Goal: Navigation & Orientation: Find specific page/section

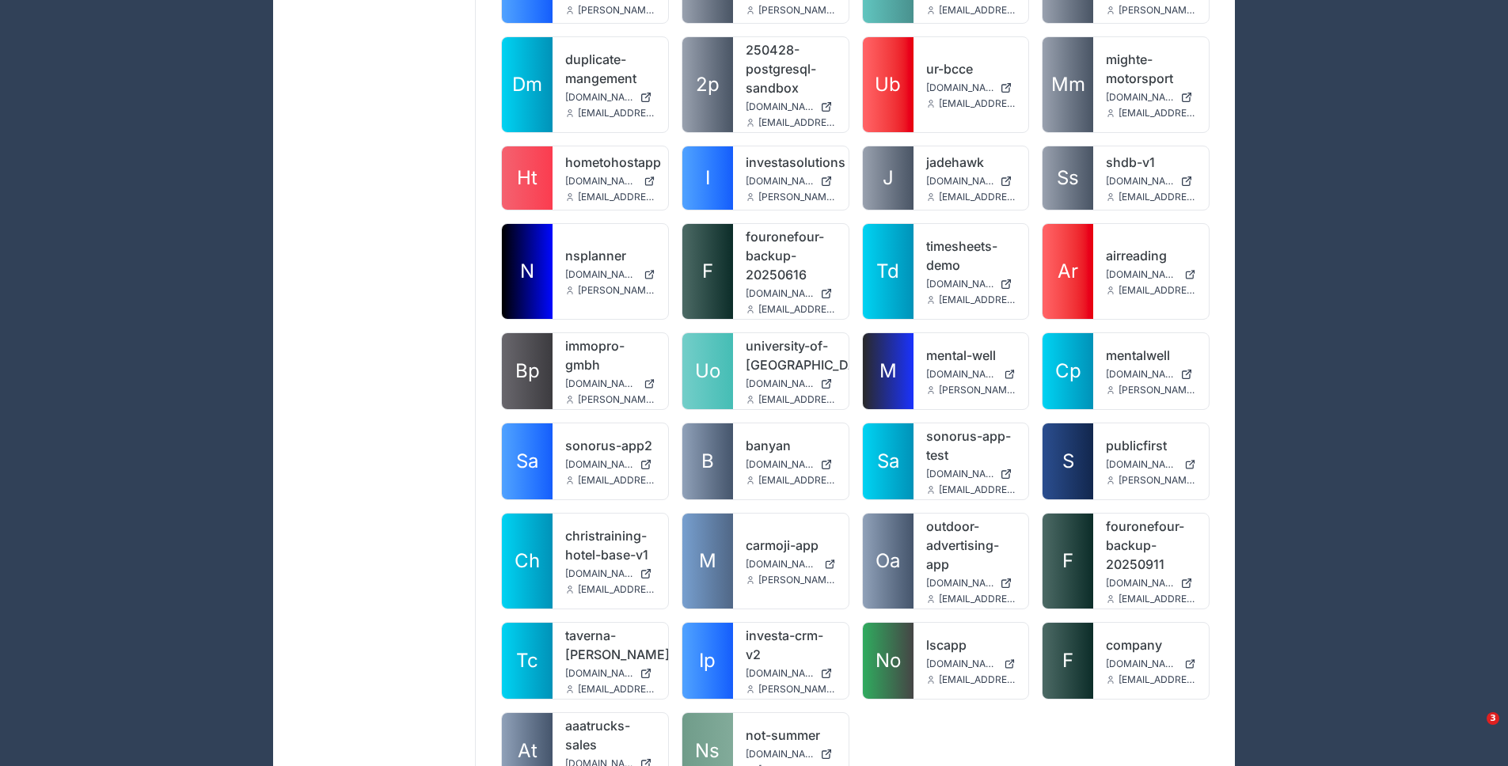
scroll to position [3332, 0]
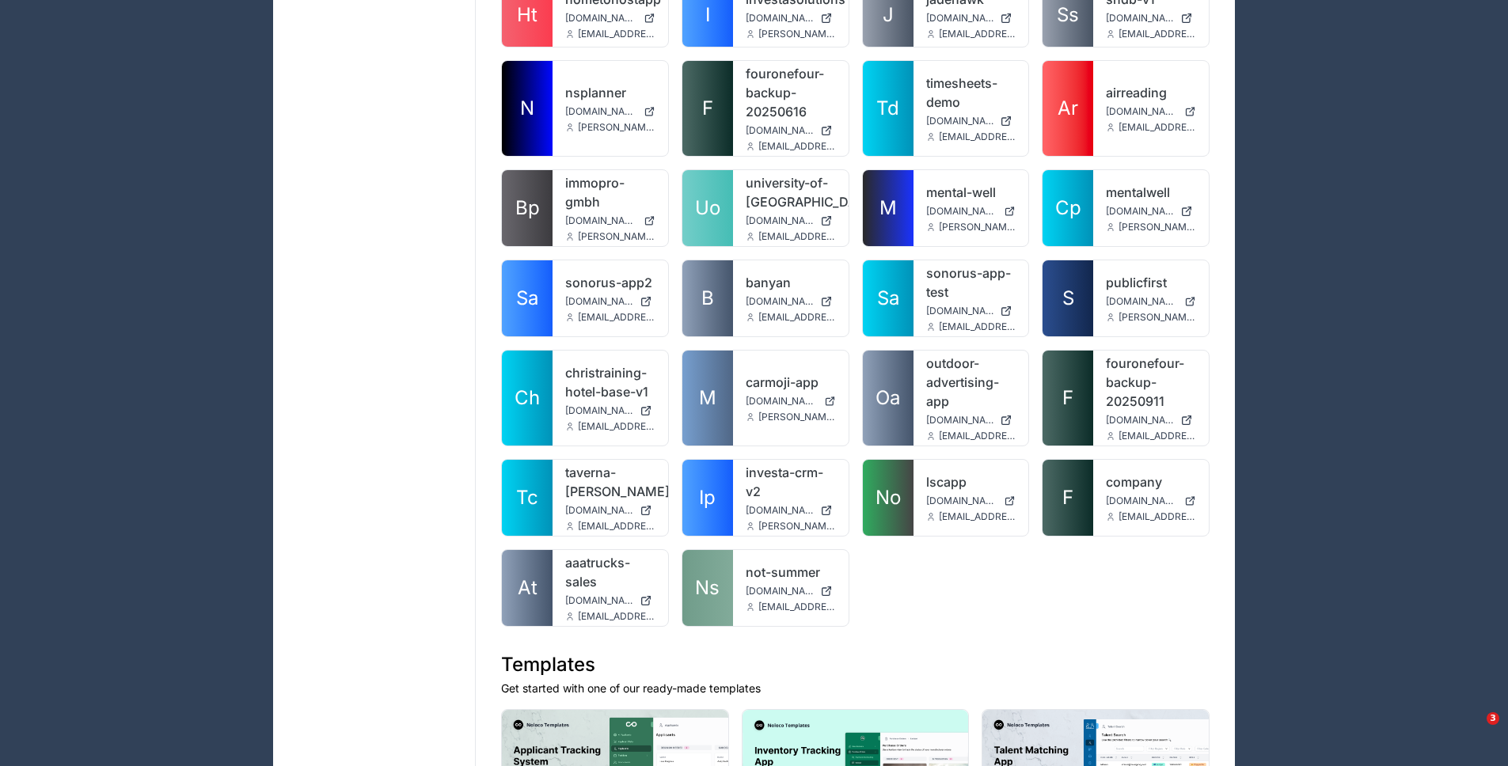
click at [894, 351] on link "Oa" at bounding box center [888, 398] width 51 height 95
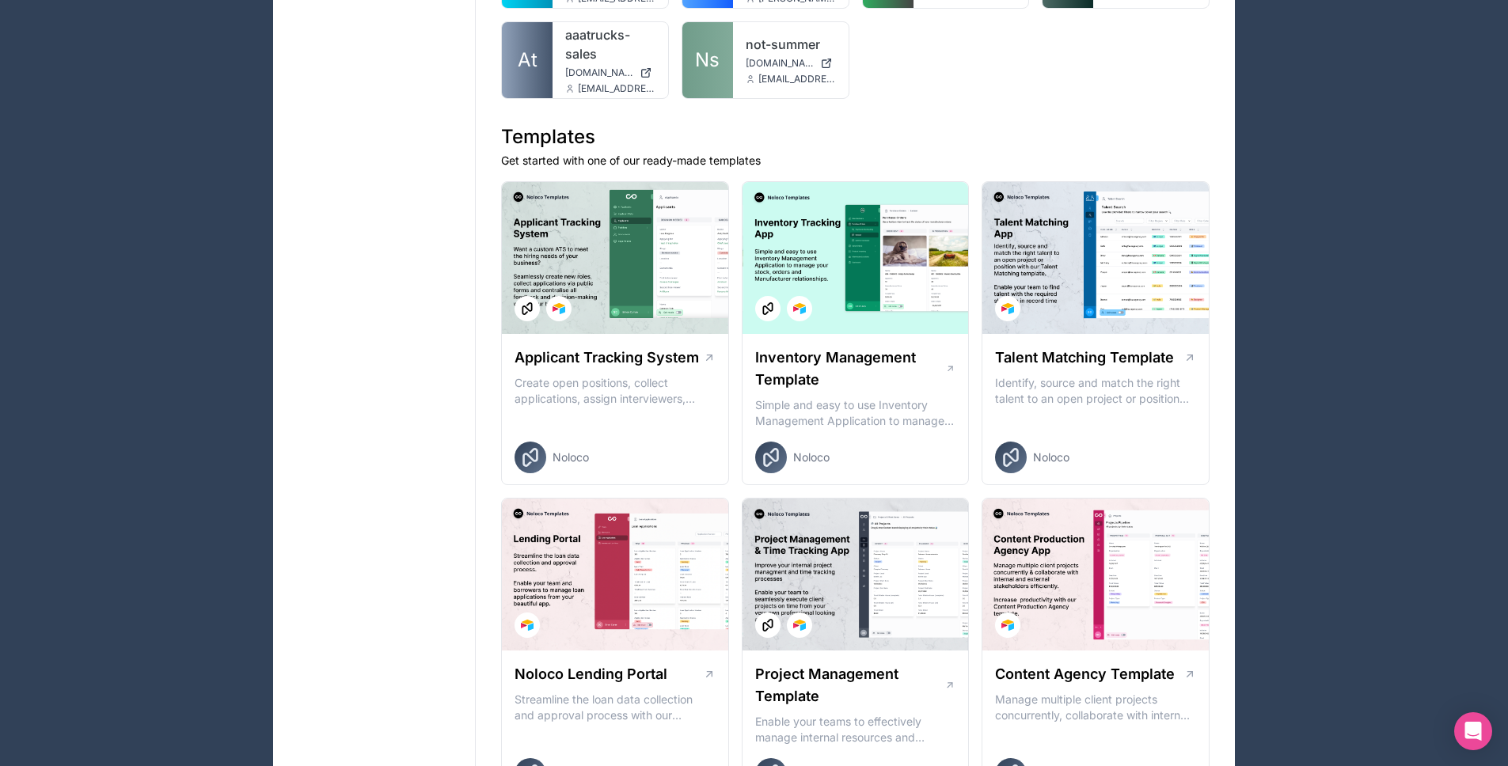
scroll to position [3469, 0]
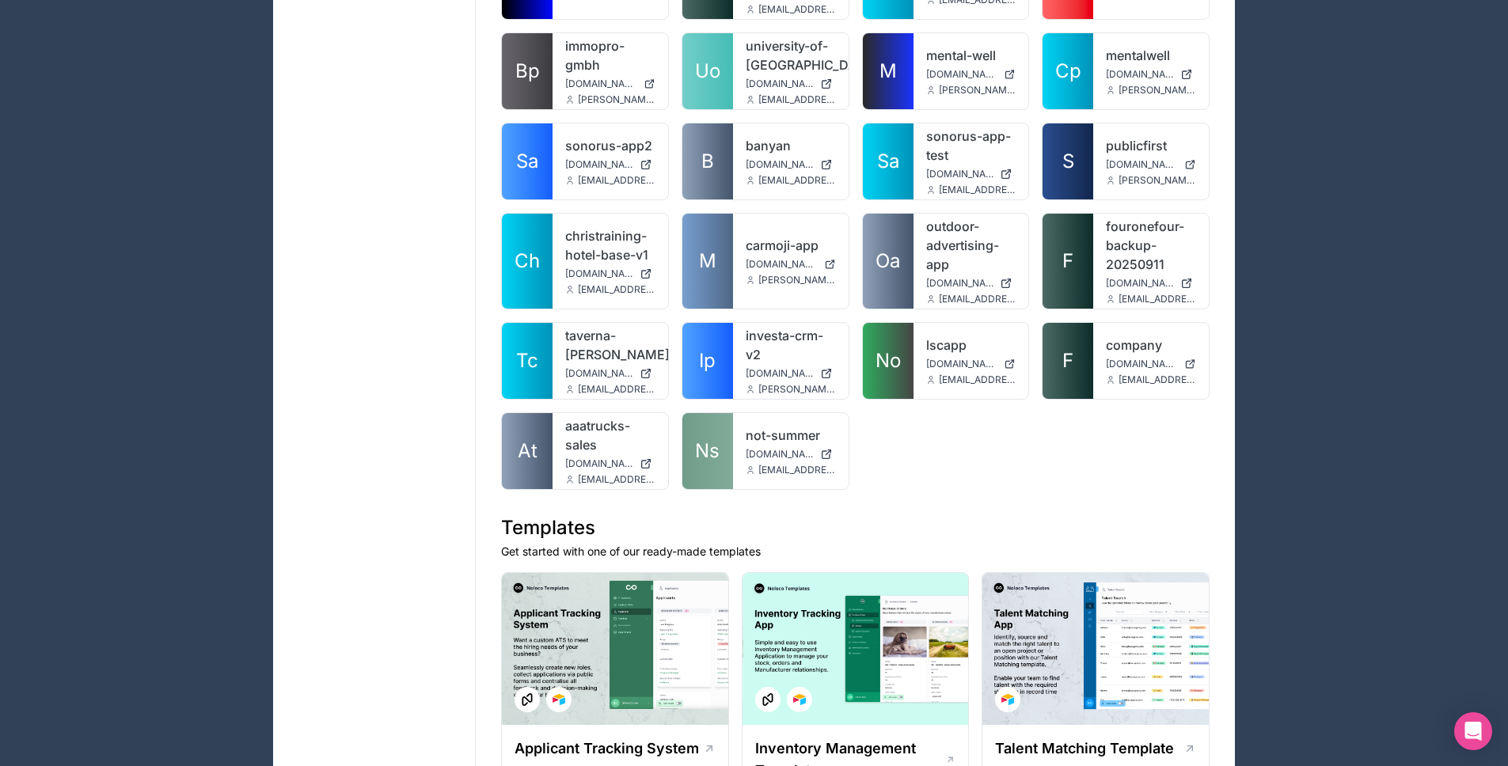
click at [897, 252] on link "Oa" at bounding box center [888, 261] width 51 height 95
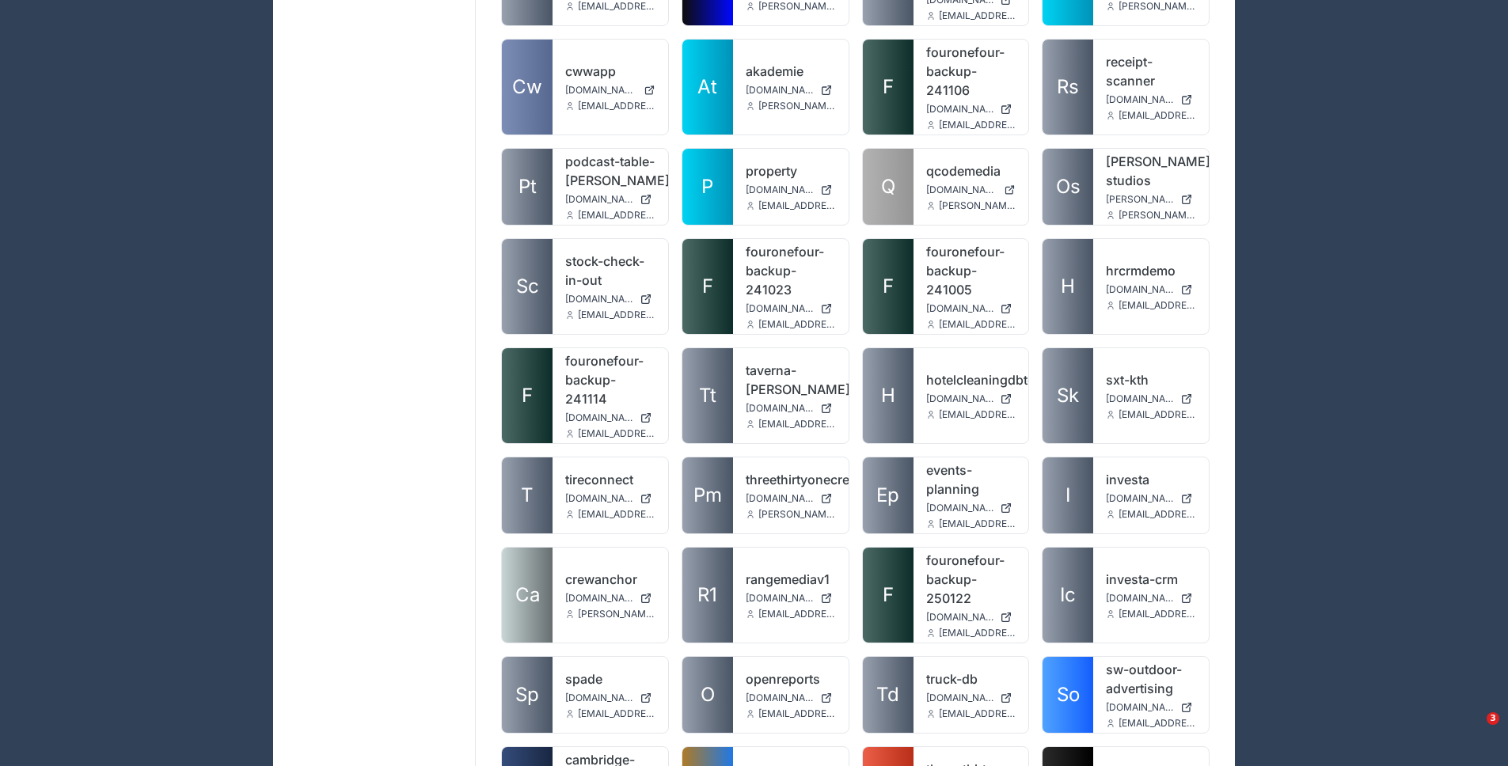
scroll to position [2333, 0]
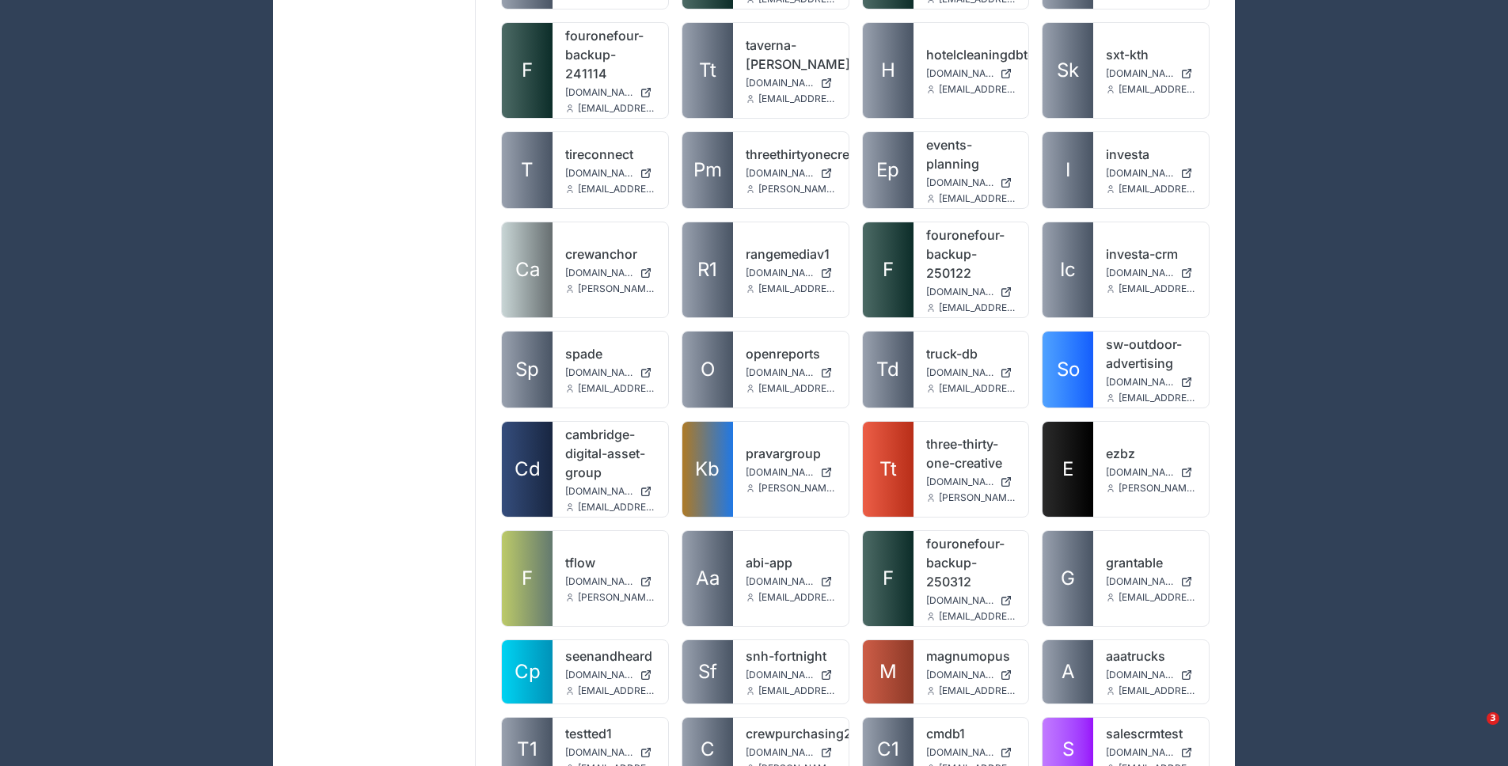
click at [1044, 343] on link "So" at bounding box center [1067, 370] width 51 height 76
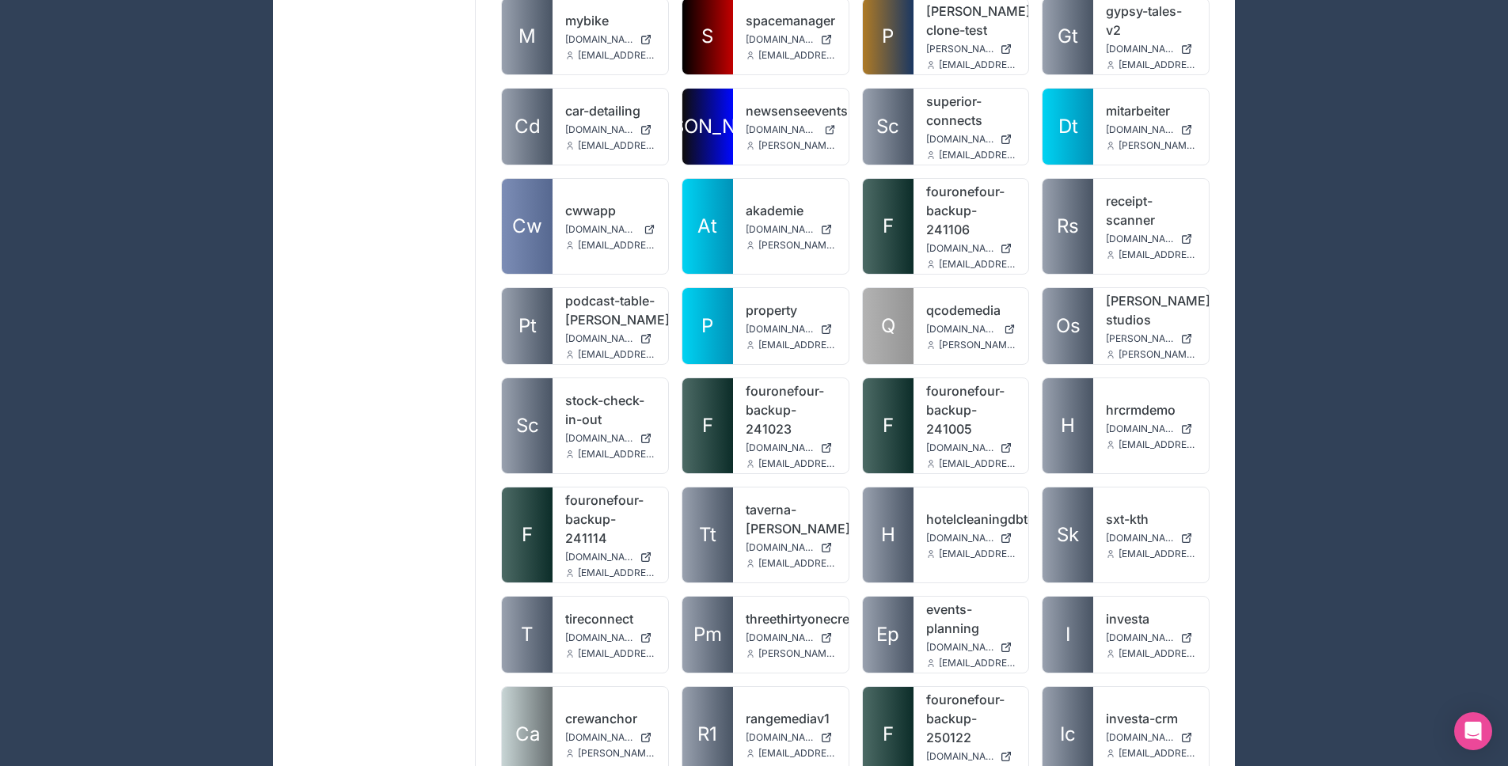
scroll to position [2306, 0]
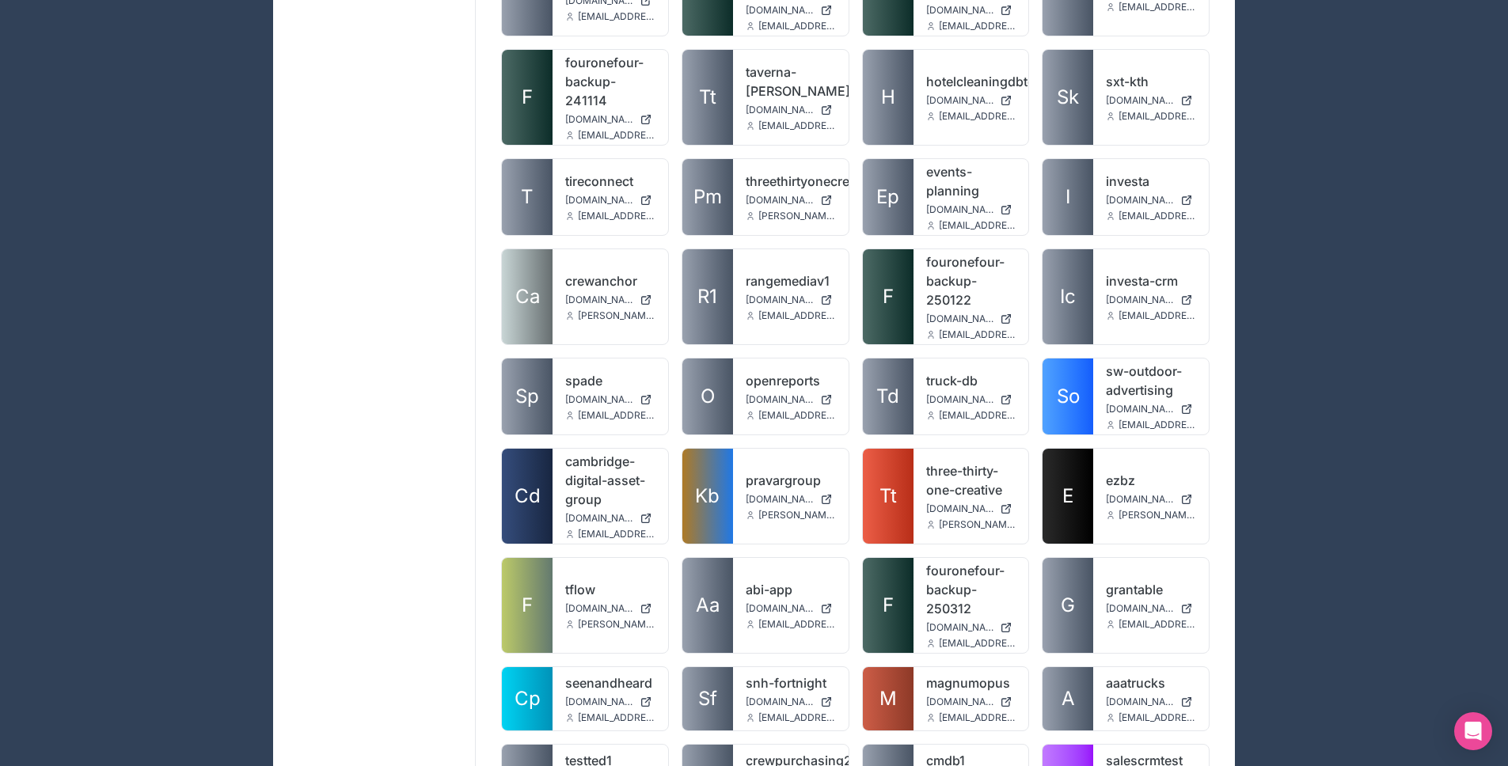
click at [1056, 387] on link "So" at bounding box center [1067, 397] width 51 height 76
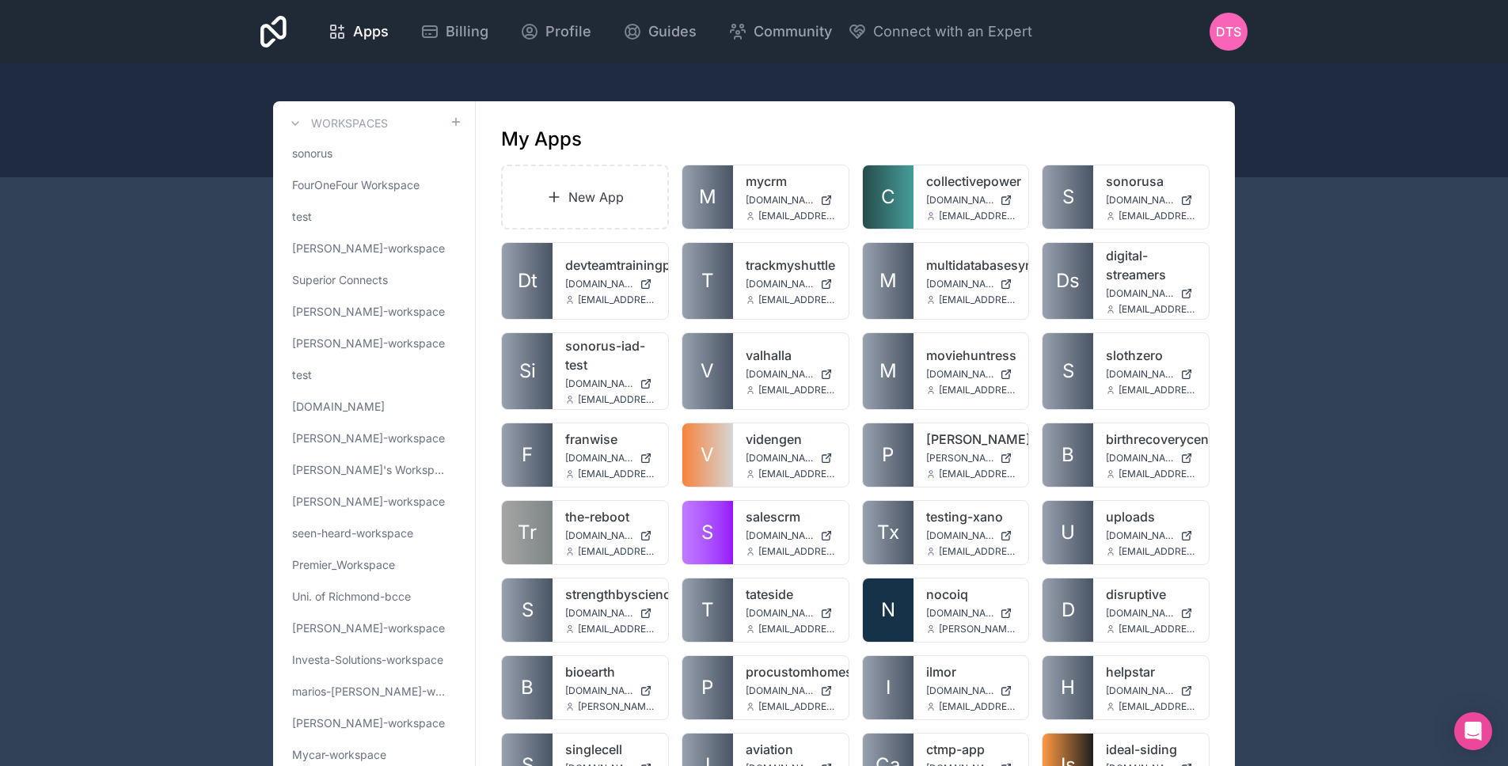
scroll to position [278, 0]
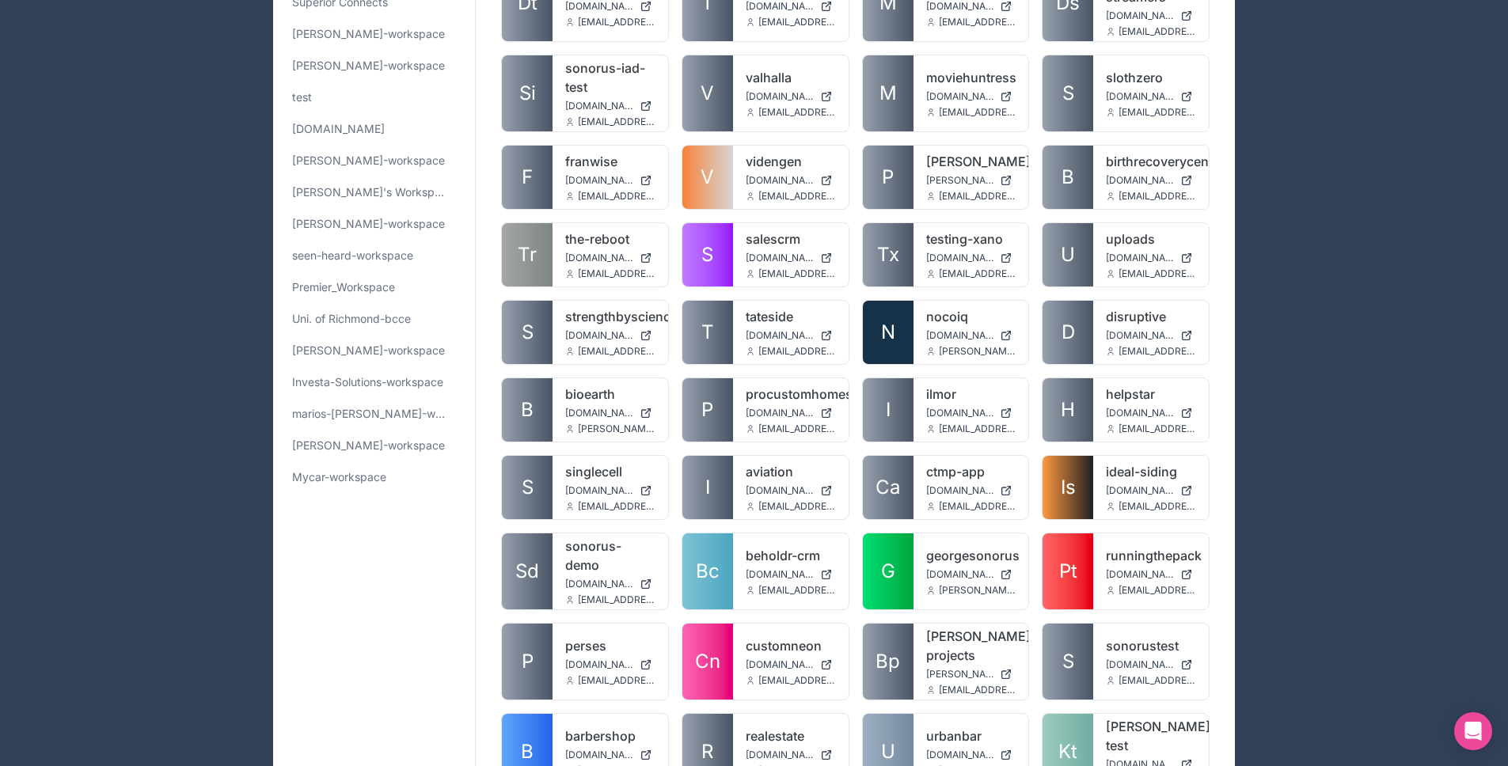
click at [359, 454] on link "[PERSON_NAME]-workspace" at bounding box center [374, 445] width 176 height 28
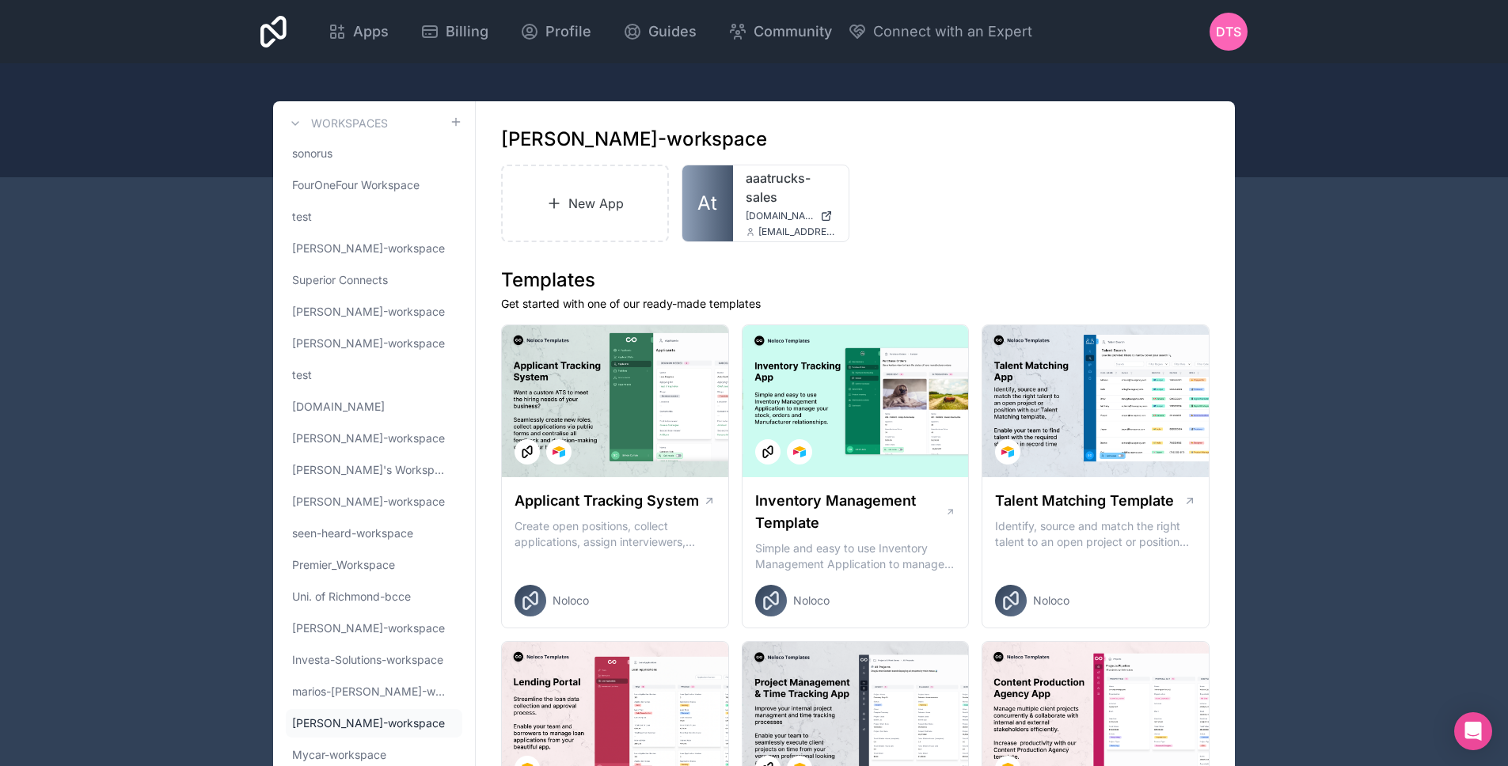
click at [700, 194] on span "At" at bounding box center [707, 203] width 20 height 25
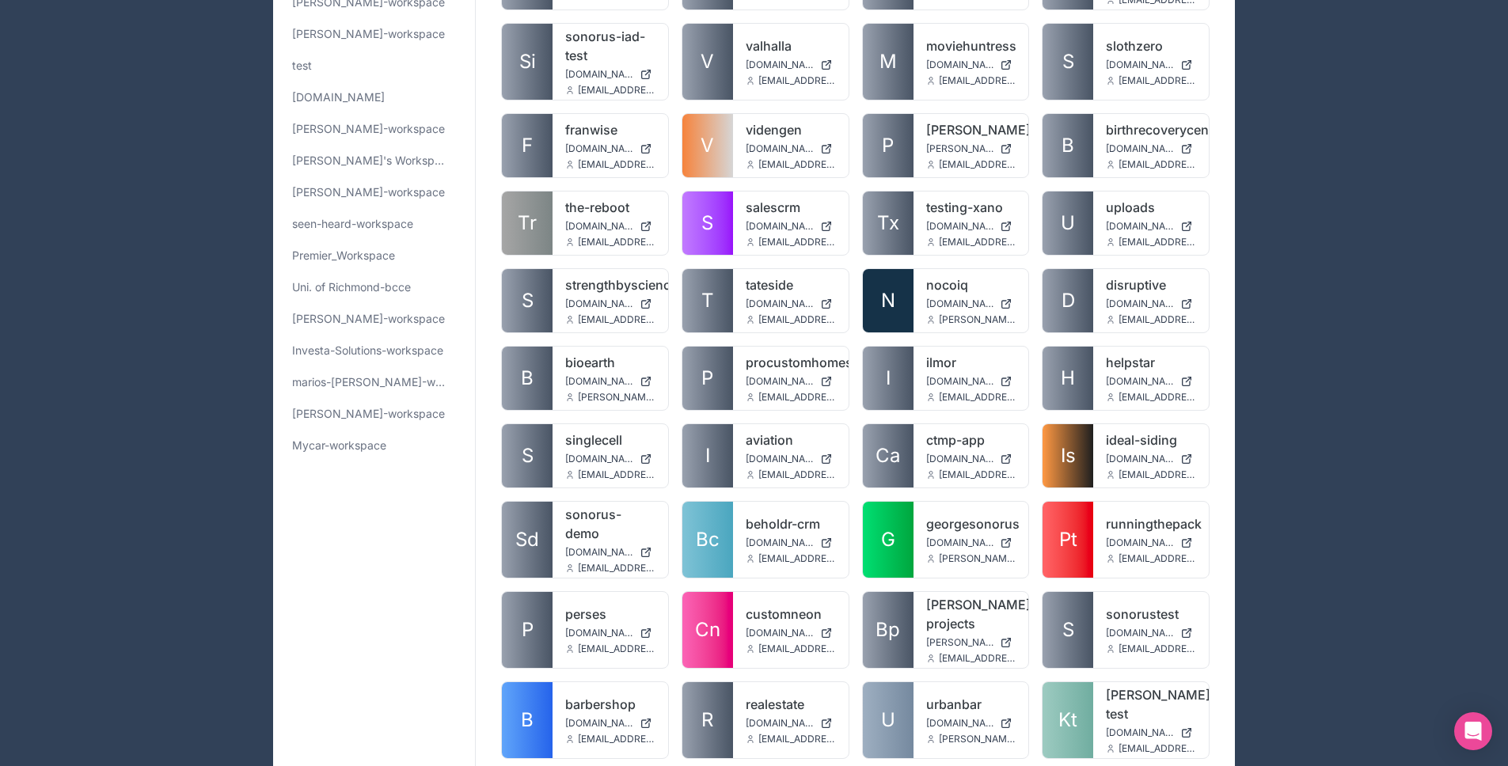
scroll to position [299, 0]
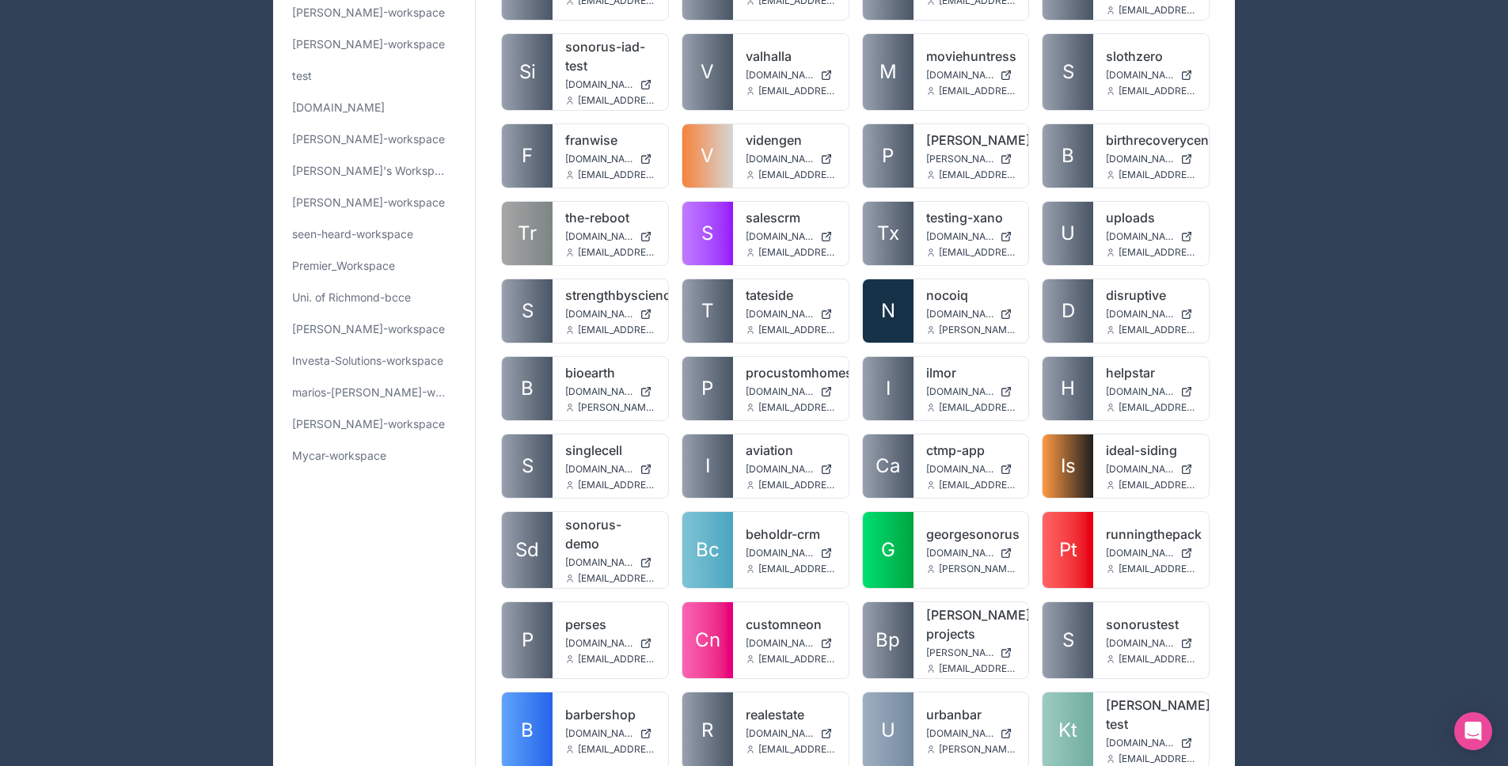
click at [381, 300] on span "Uni. of Richmond-bcce" at bounding box center [351, 298] width 119 height 16
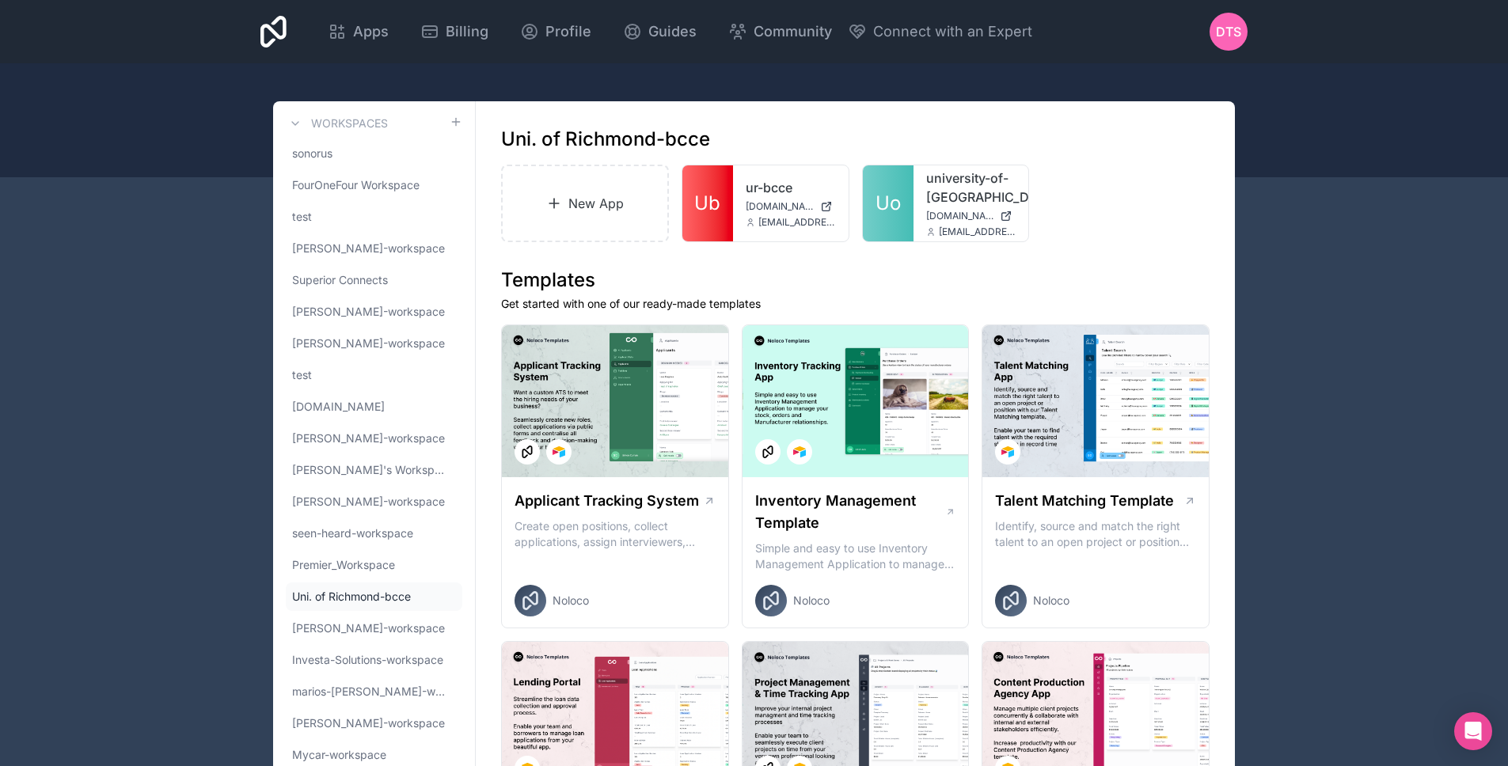
click at [875, 204] on span "Uo" at bounding box center [887, 203] width 25 height 25
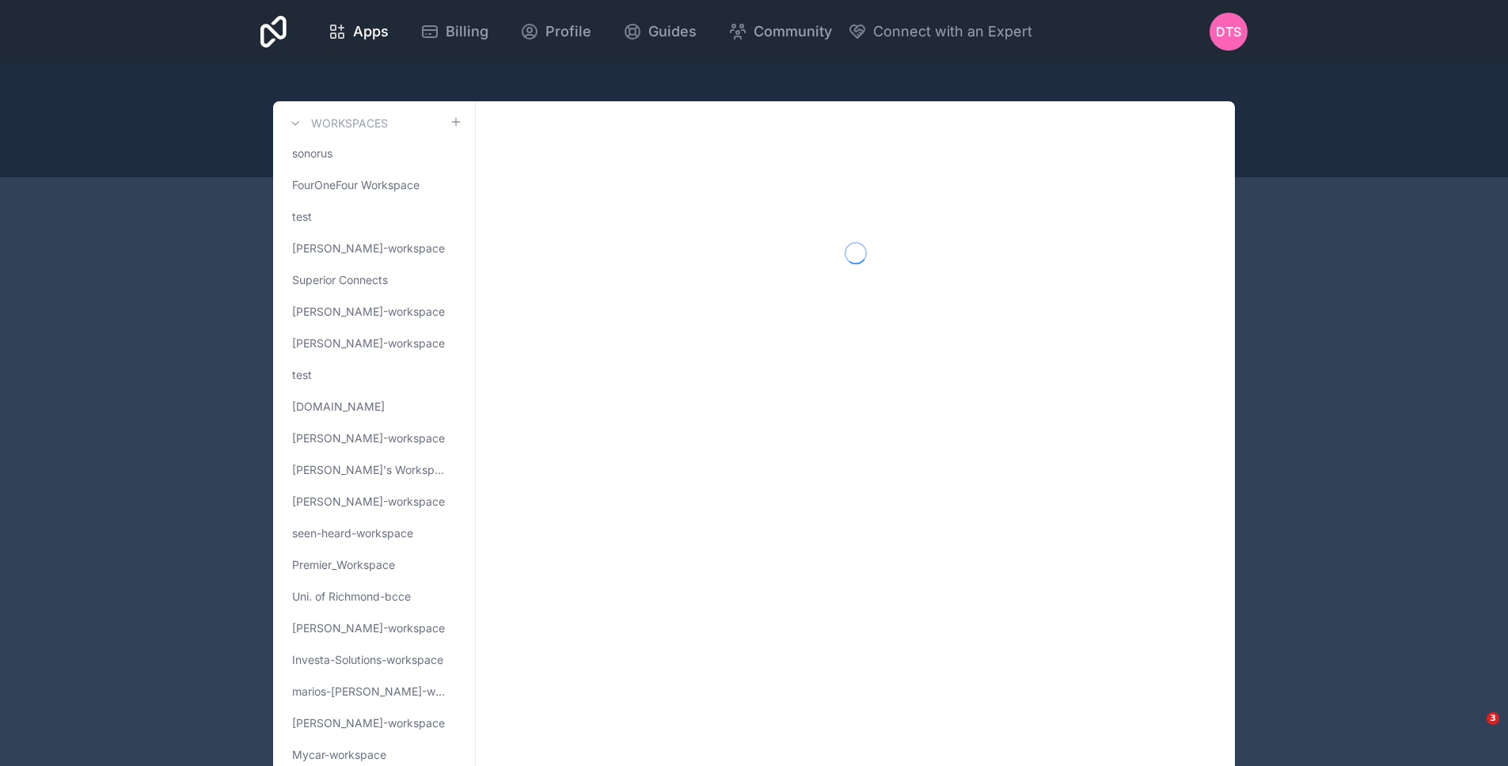
scroll to position [54, 0]
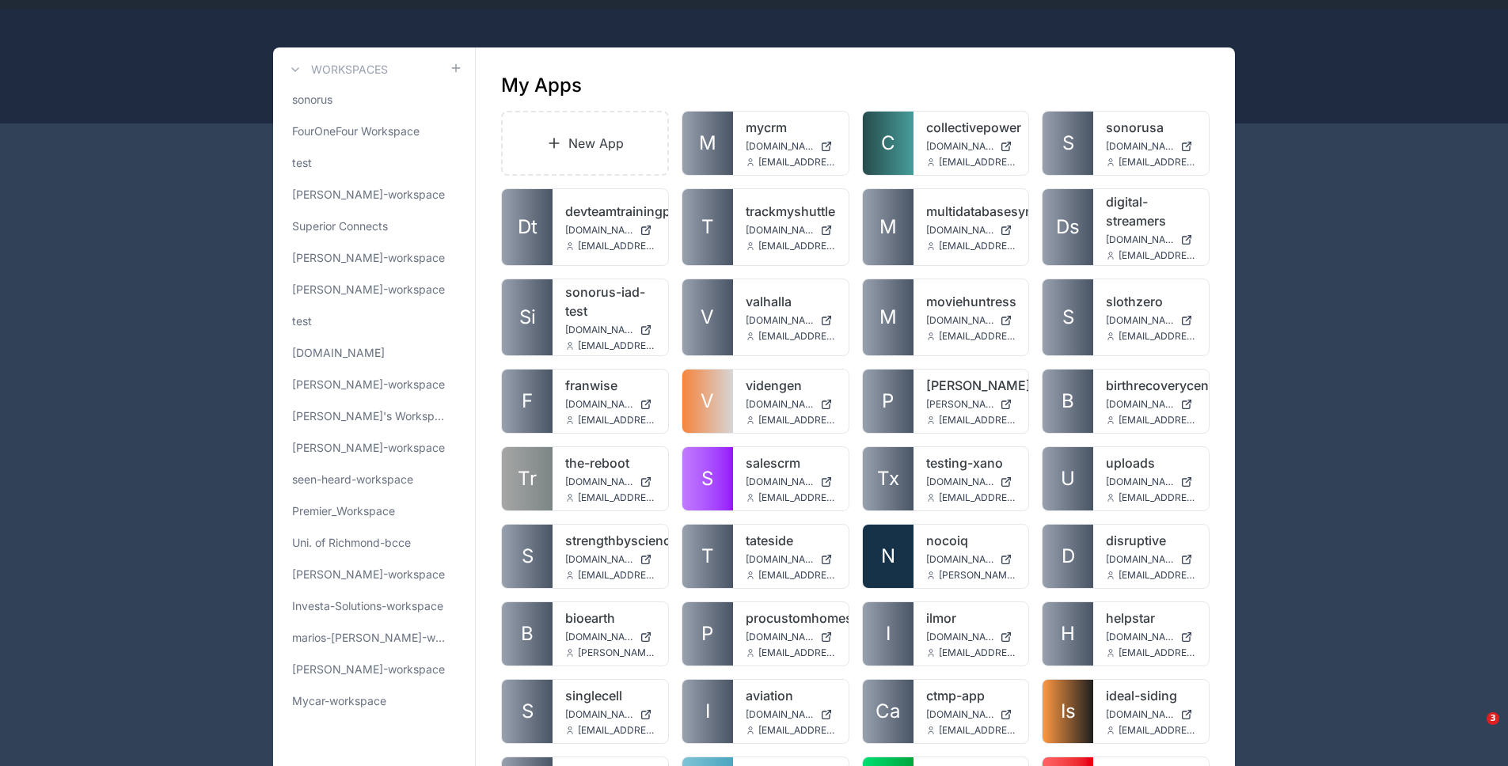
click at [366, 666] on span "[PERSON_NAME]-workspace" at bounding box center [368, 670] width 153 height 16
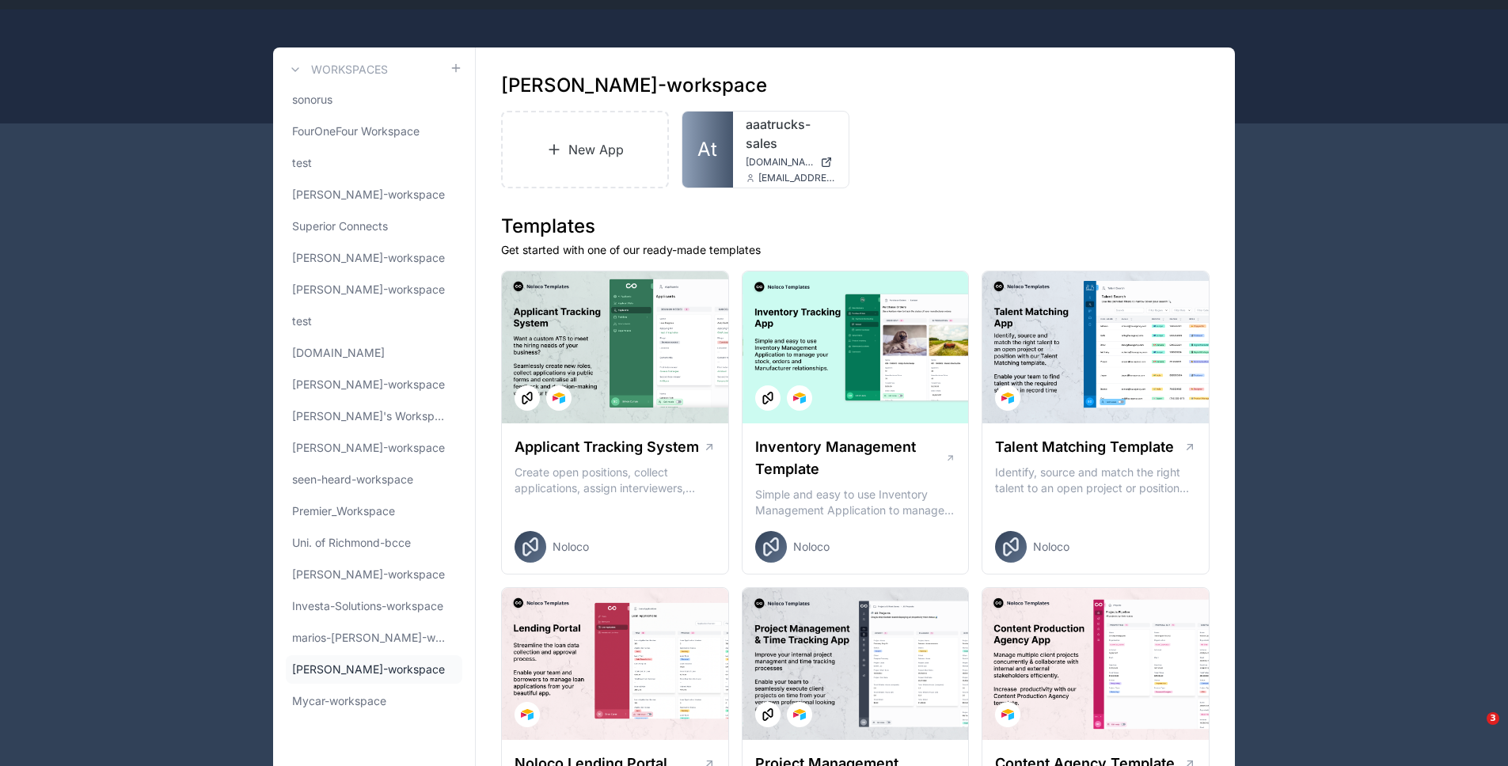
click at [725, 155] on link "At" at bounding box center [707, 150] width 51 height 76
